Goal: Information Seeking & Learning: Learn about a topic

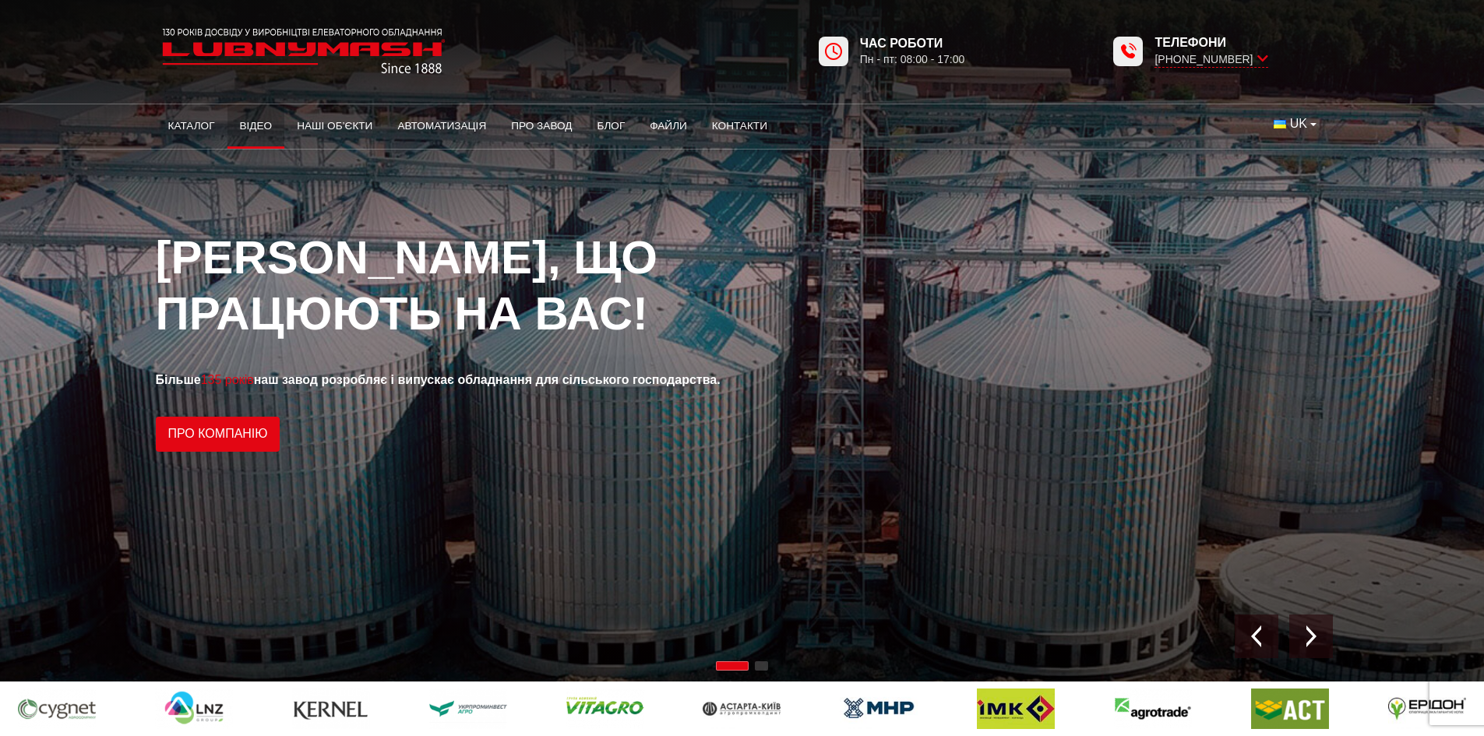
click at [256, 122] on link "Відео" at bounding box center [257, 126] width 58 height 34
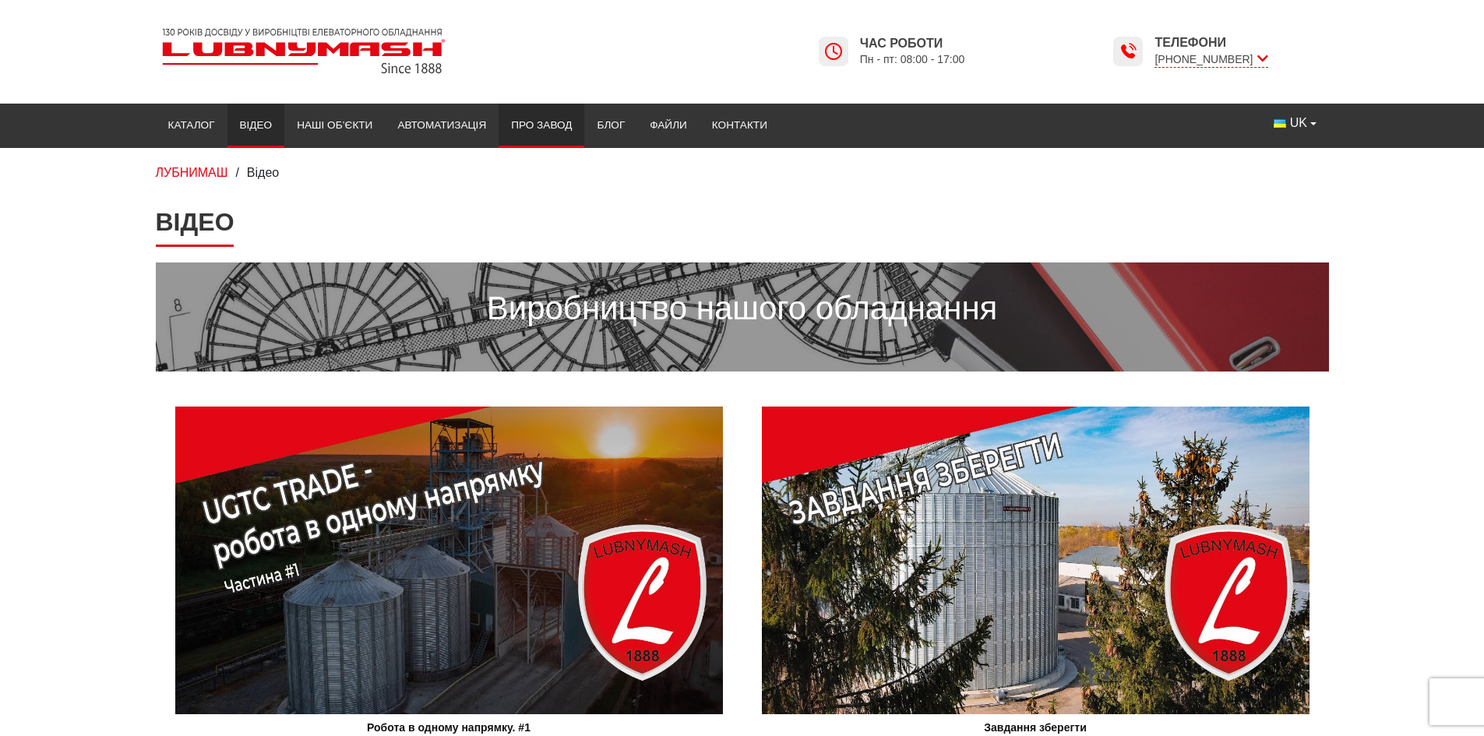
click at [549, 122] on link "Про завод" at bounding box center [542, 125] width 86 height 34
